Goal: Navigation & Orientation: Find specific page/section

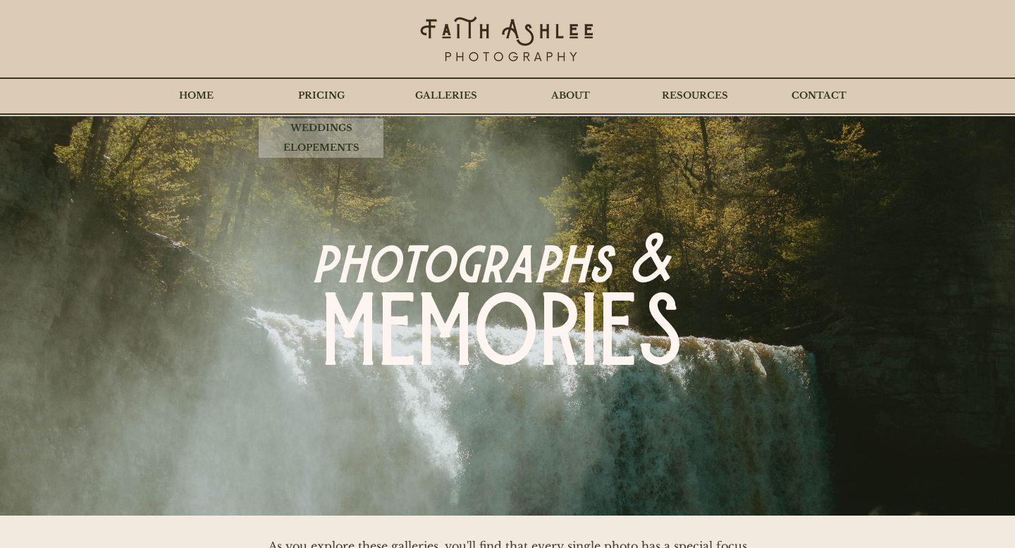
click at [322, 93] on p "PRICING" at bounding box center [321, 95] width 61 height 35
click at [317, 130] on p "WEDDINGS" at bounding box center [321, 128] width 76 height 20
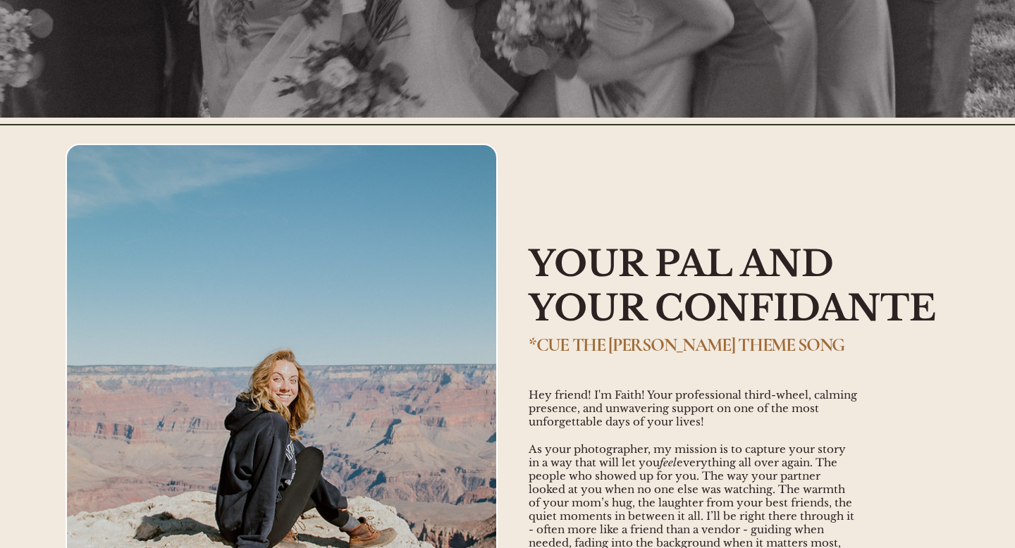
scroll to position [2573, 0]
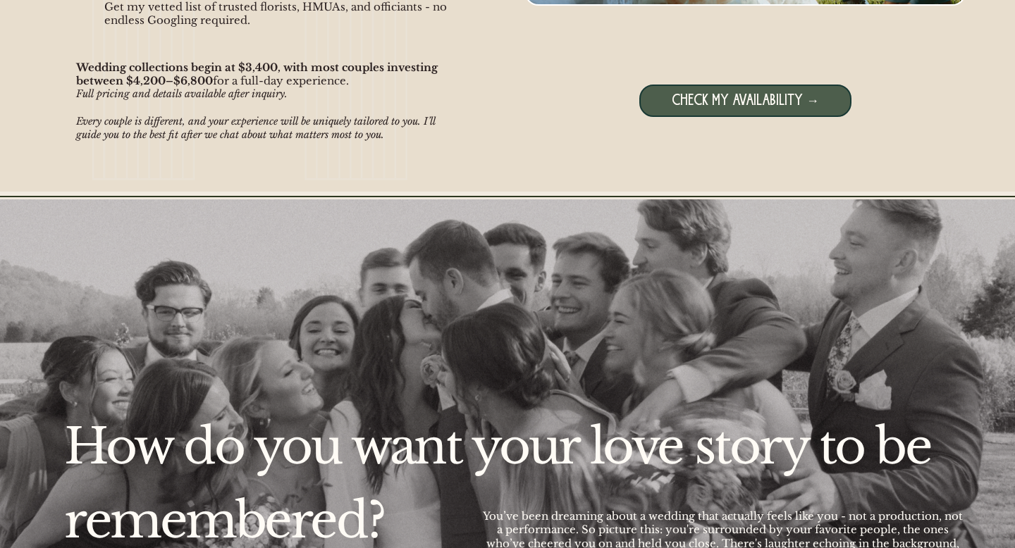
click at [806, 93] on span "CHECK MY AVAILABILITY →" at bounding box center [745, 101] width 147 height 18
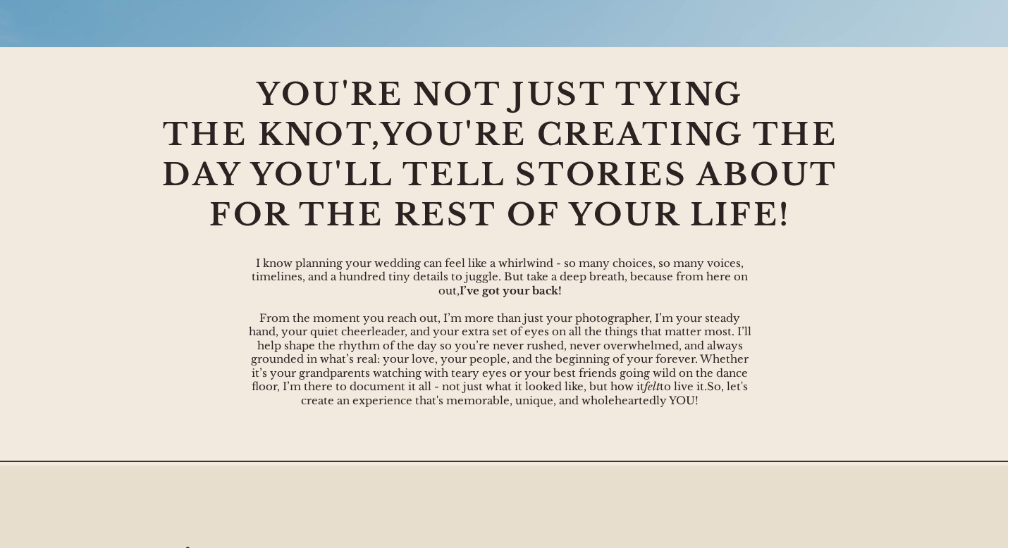
scroll to position [0, 7]
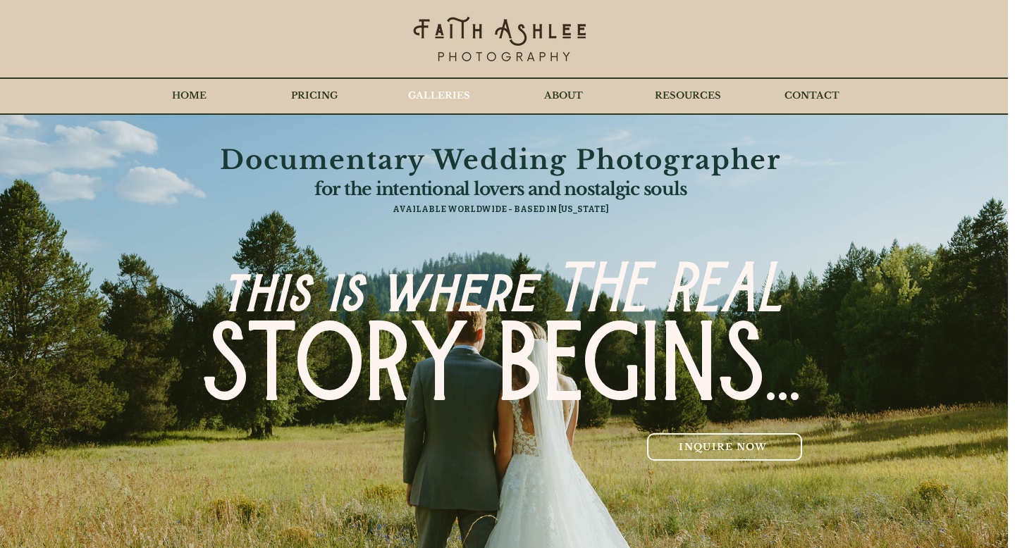
click at [426, 94] on p "GALLERIES" at bounding box center [439, 95] width 76 height 35
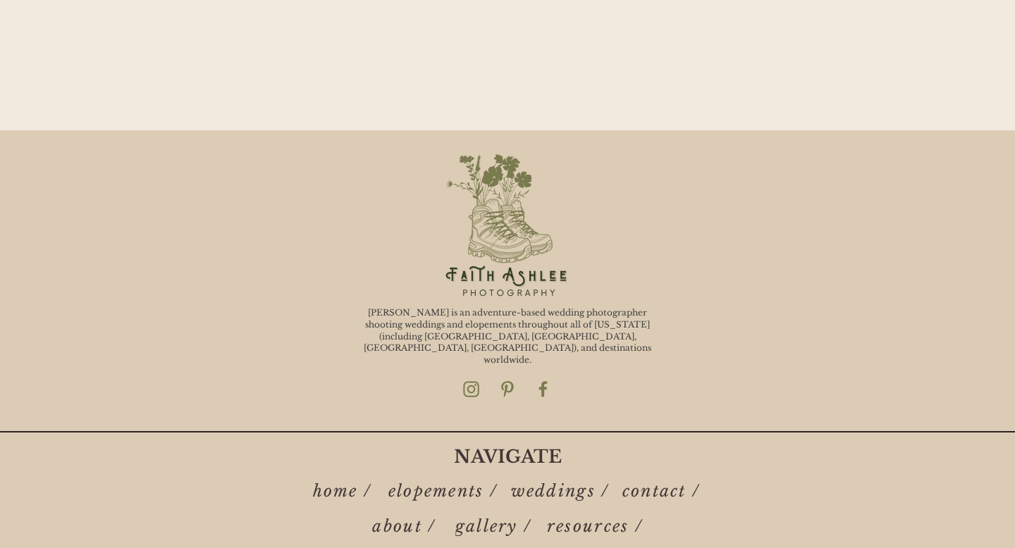
scroll to position [4404, 0]
click at [472, 382] on img "Faith Ashlee Photo Instagram" at bounding box center [471, 391] width 18 height 18
